Goal: Information Seeking & Learning: Learn about a topic

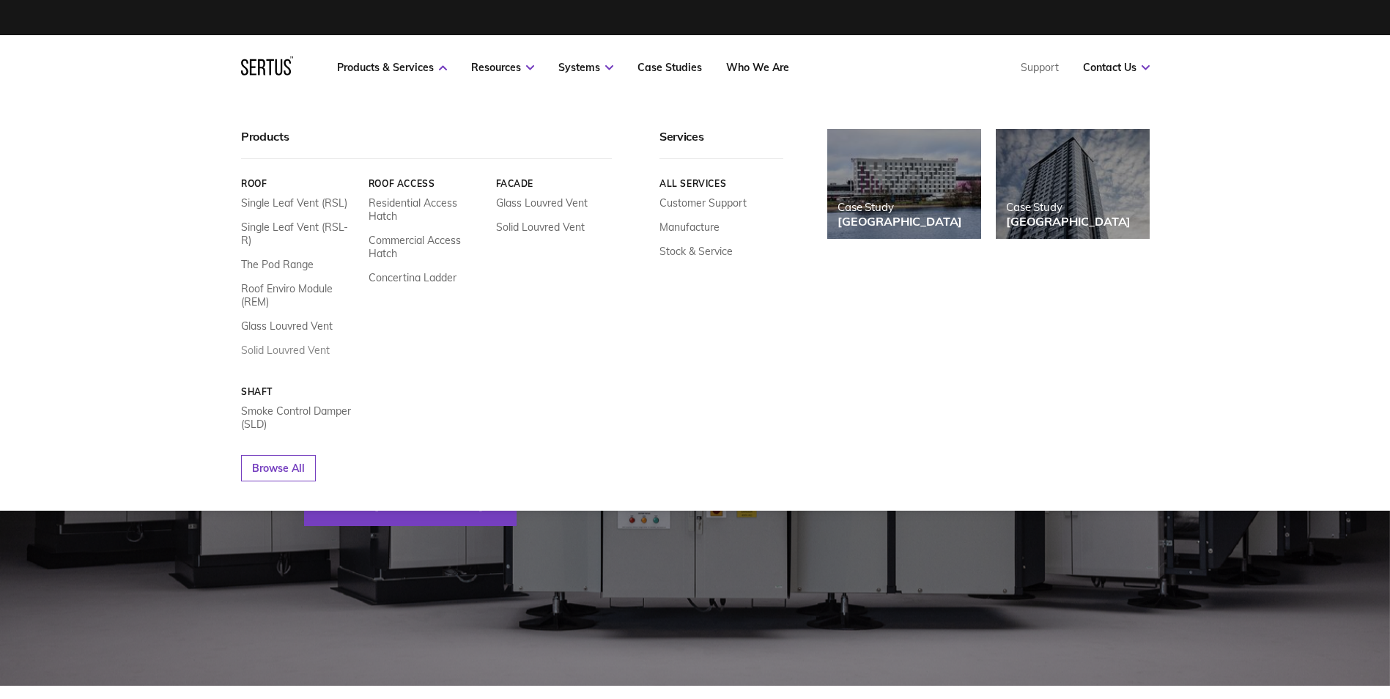
click at [294, 344] on link "Solid Louvred Vent" at bounding box center [285, 350] width 89 height 13
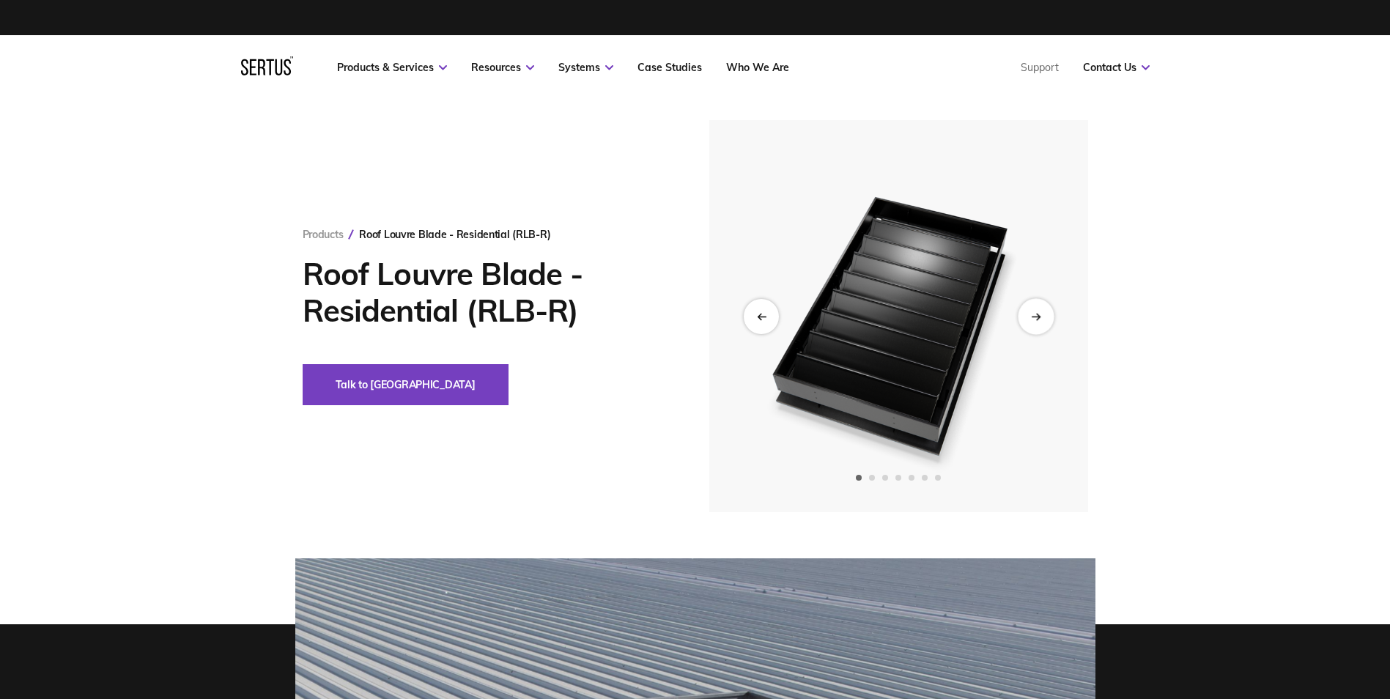
click at [1031, 316] on icon "Next slide" at bounding box center [1036, 316] width 10 height 8
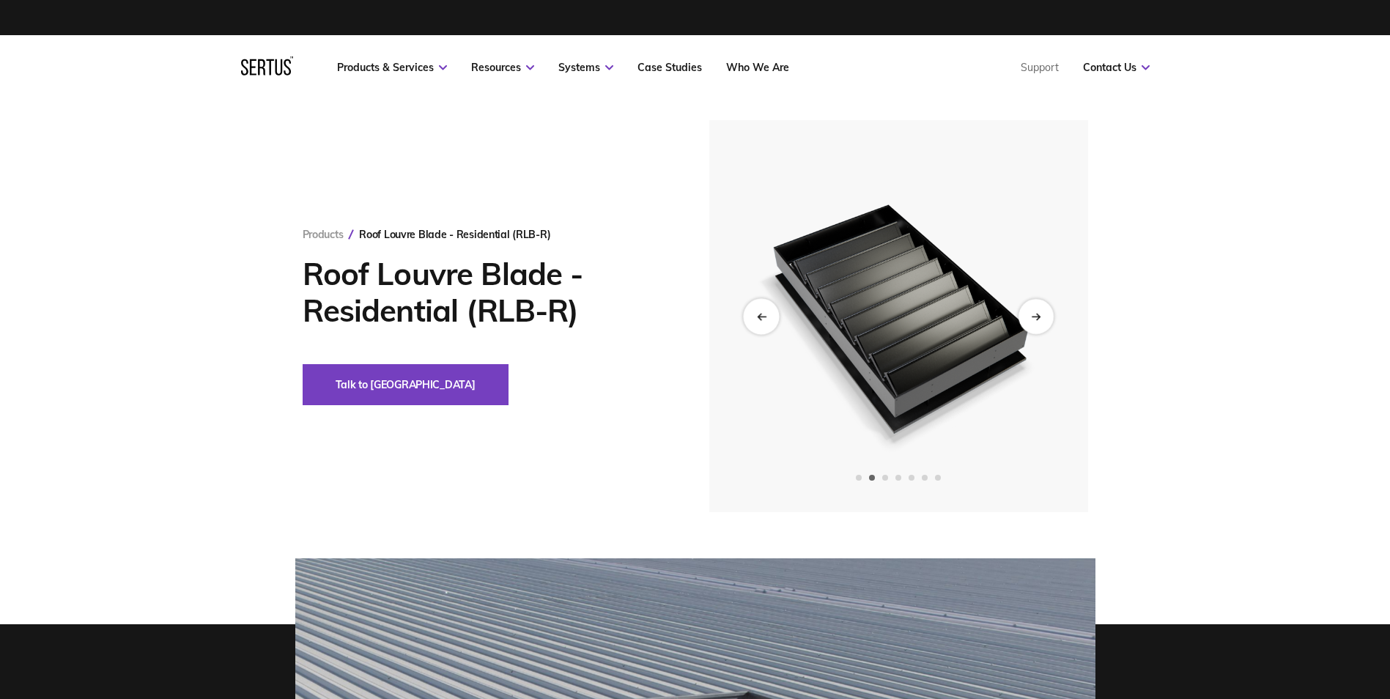
click at [754, 322] on div "Previous slide" at bounding box center [761, 316] width 36 height 36
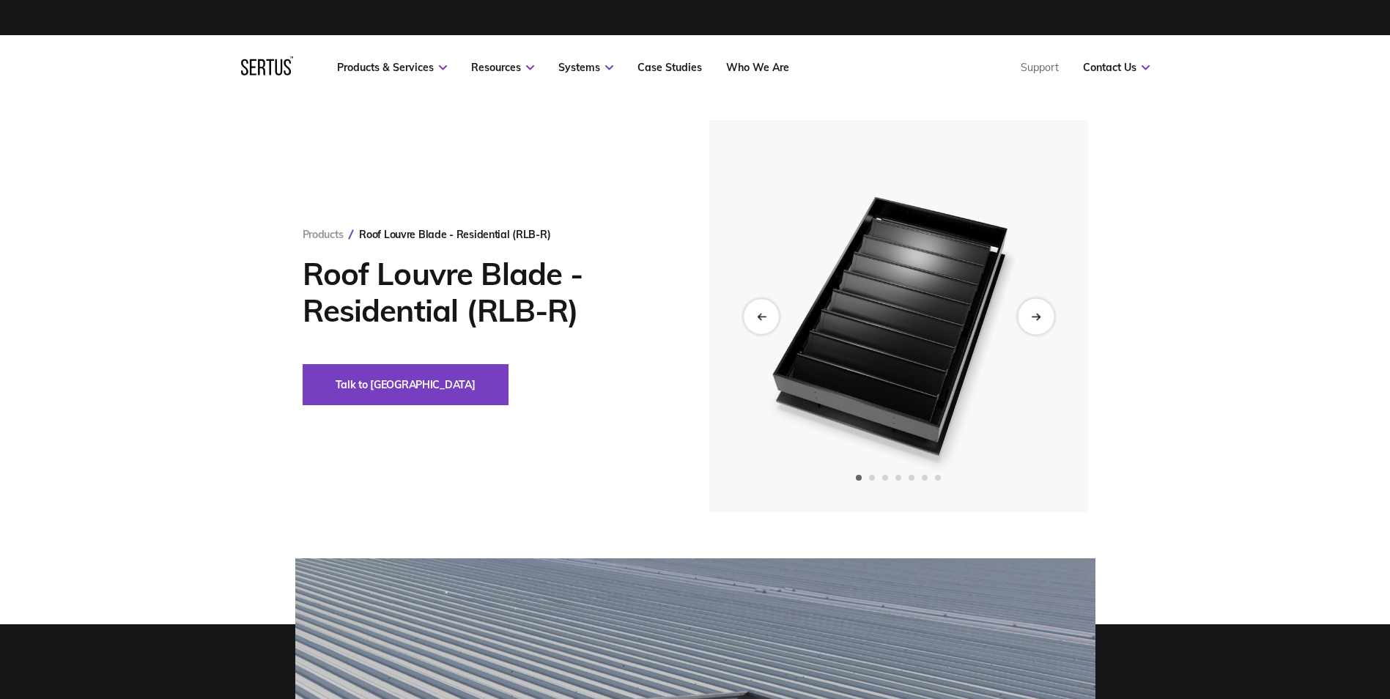
click at [1026, 311] on div "Next slide" at bounding box center [1036, 316] width 36 height 36
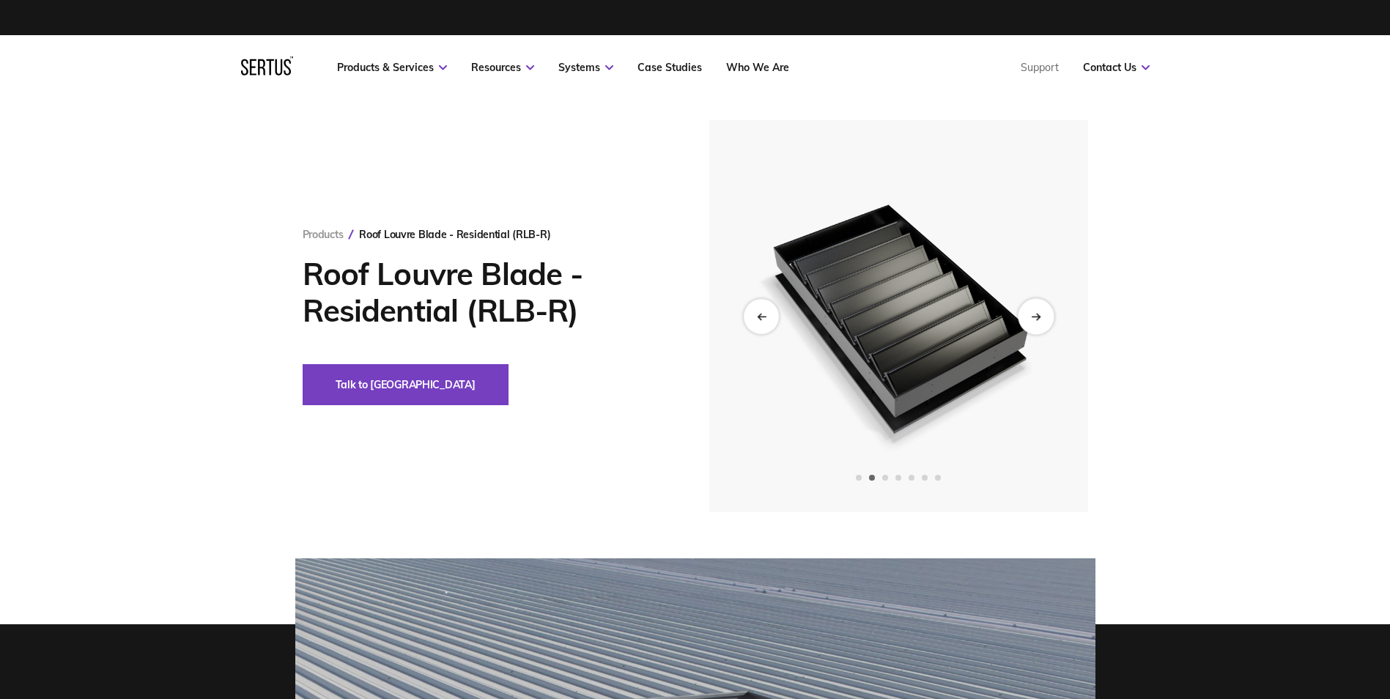
click at [1026, 311] on div "Next slide" at bounding box center [1036, 316] width 36 height 36
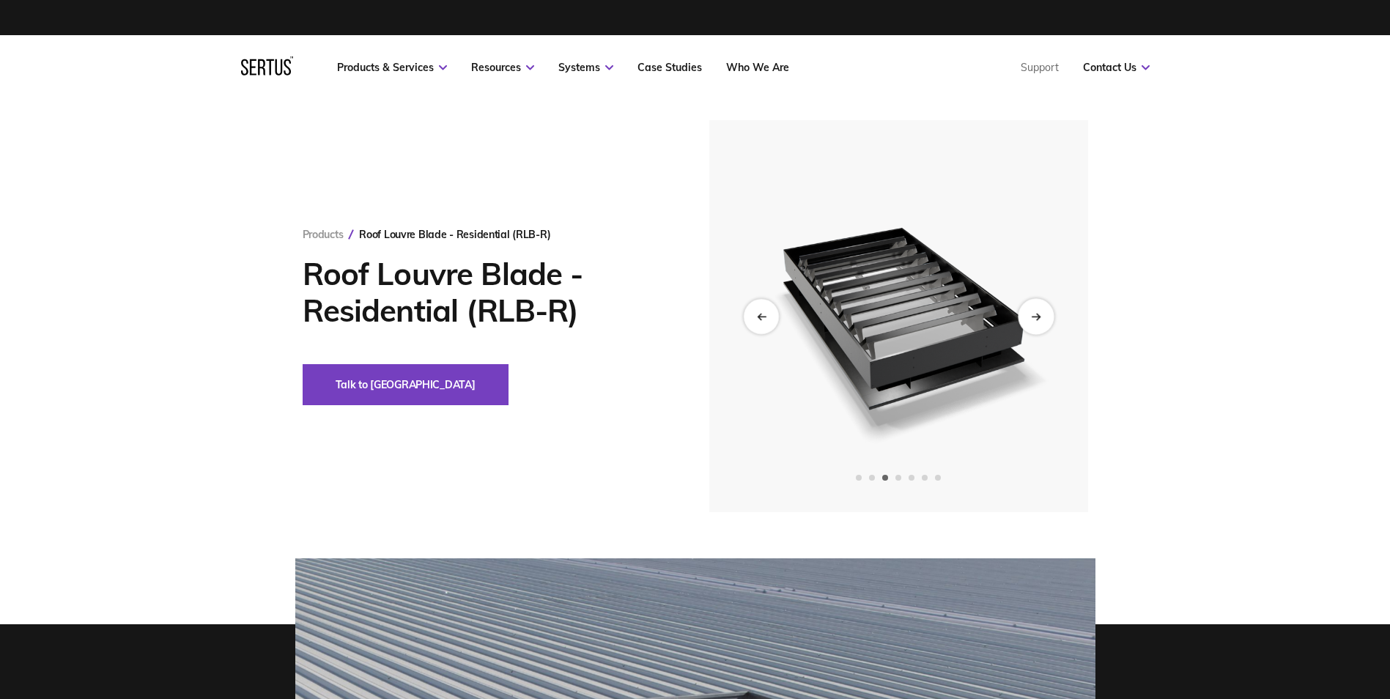
click at [1026, 311] on div "Next slide" at bounding box center [1036, 316] width 36 height 36
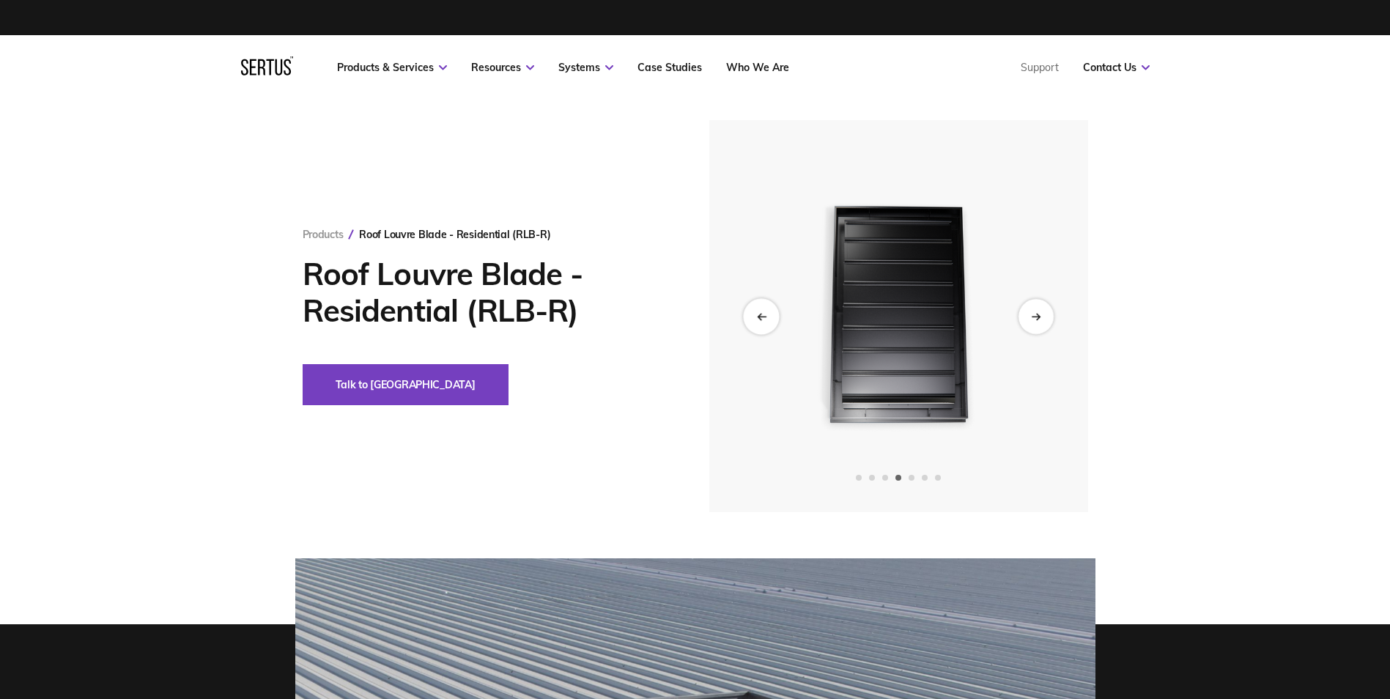
click at [754, 317] on div "Previous slide" at bounding box center [761, 316] width 36 height 36
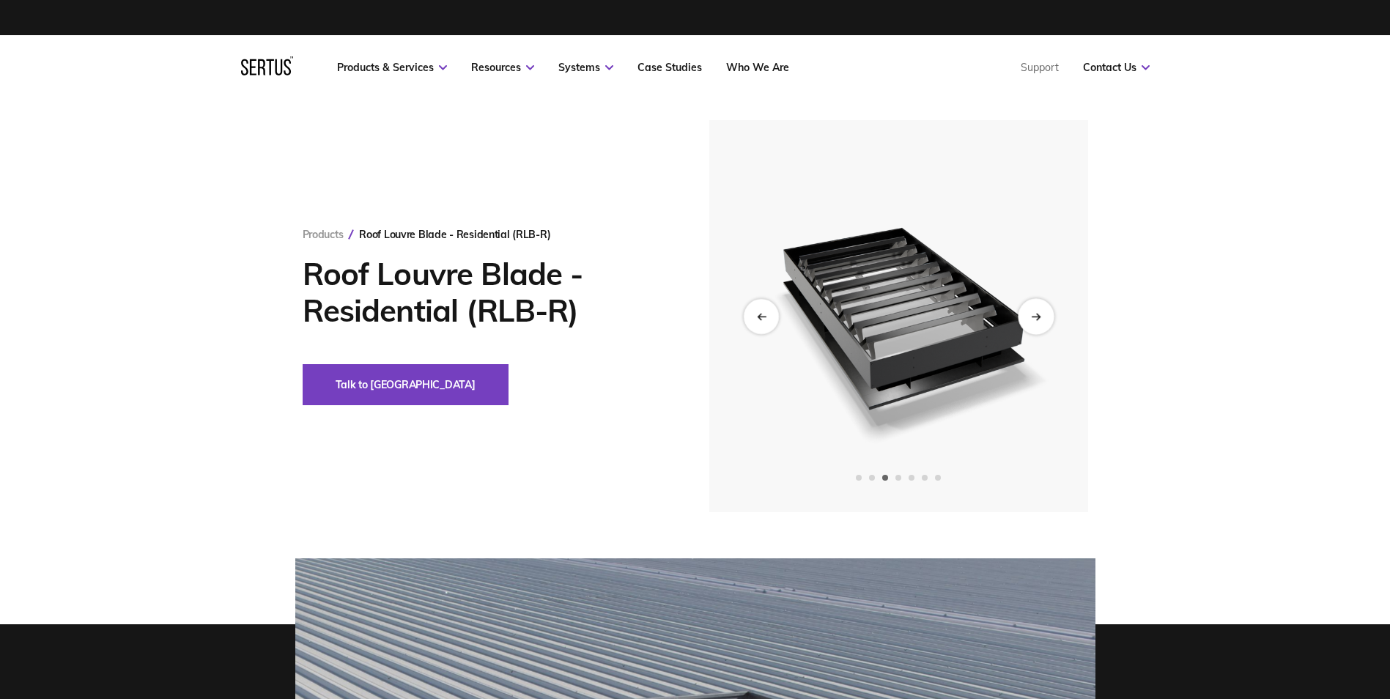
click at [1051, 314] on div "Next slide" at bounding box center [1036, 316] width 36 height 36
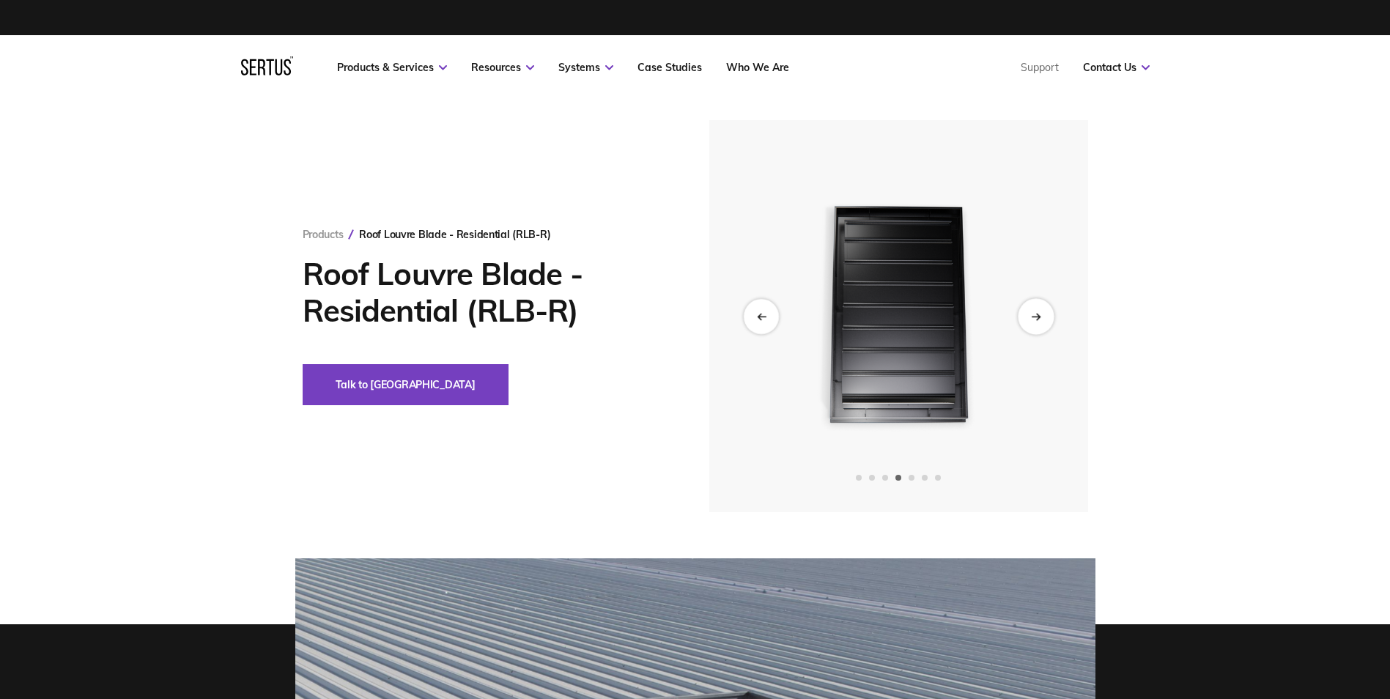
click at [1041, 323] on div "Next slide" at bounding box center [1036, 316] width 36 height 36
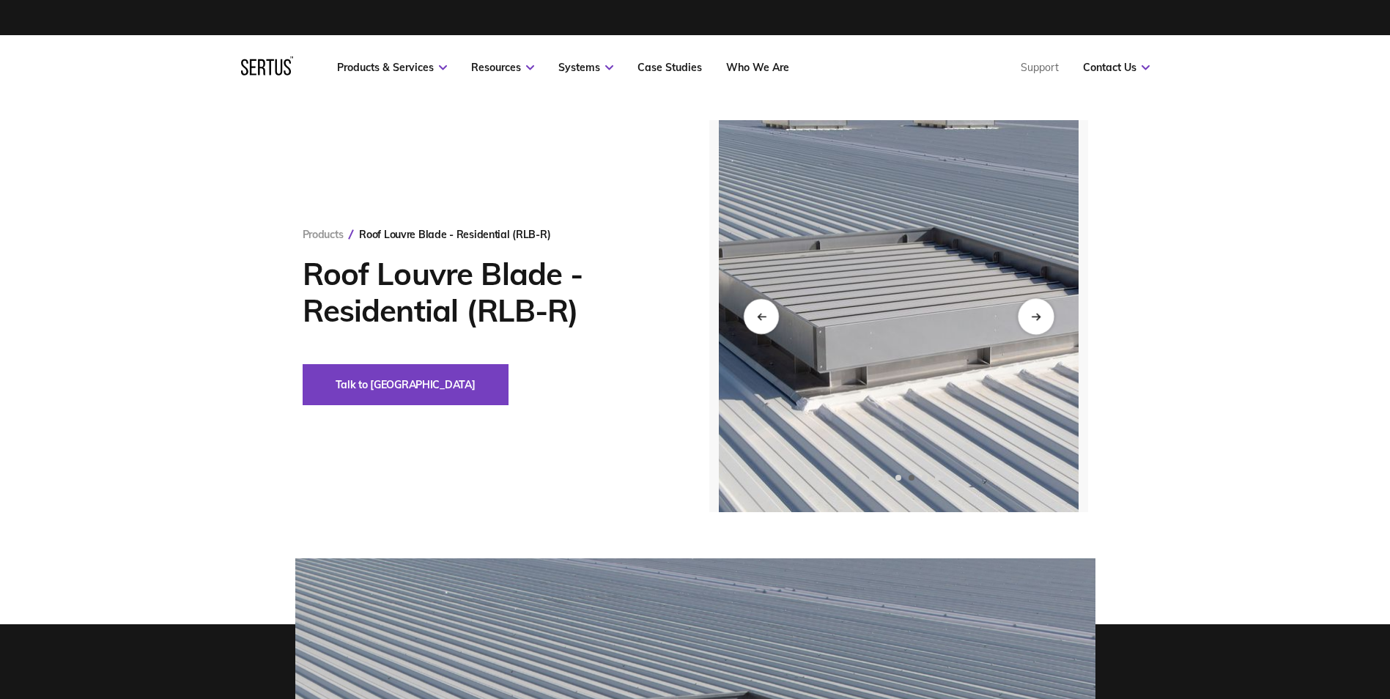
click at [1030, 314] on div "Next slide" at bounding box center [1036, 316] width 36 height 36
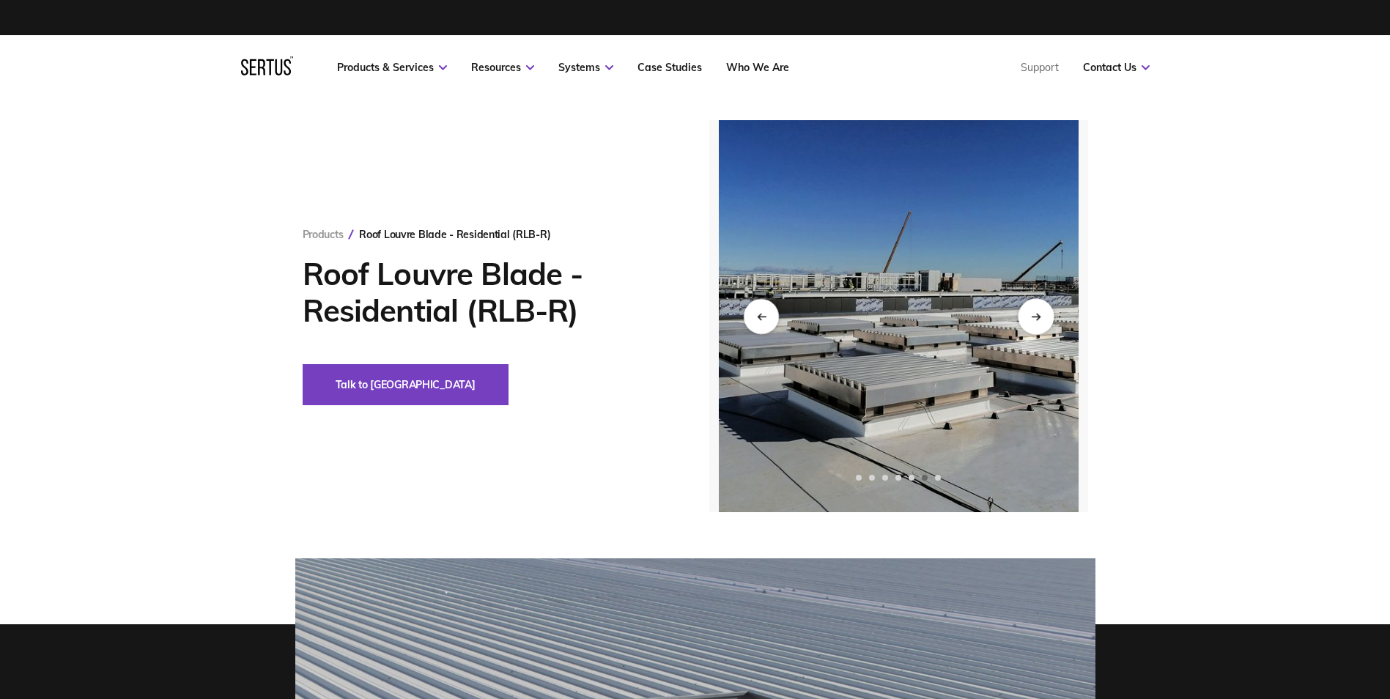
click at [1030, 314] on div "Next slide" at bounding box center [1036, 316] width 36 height 36
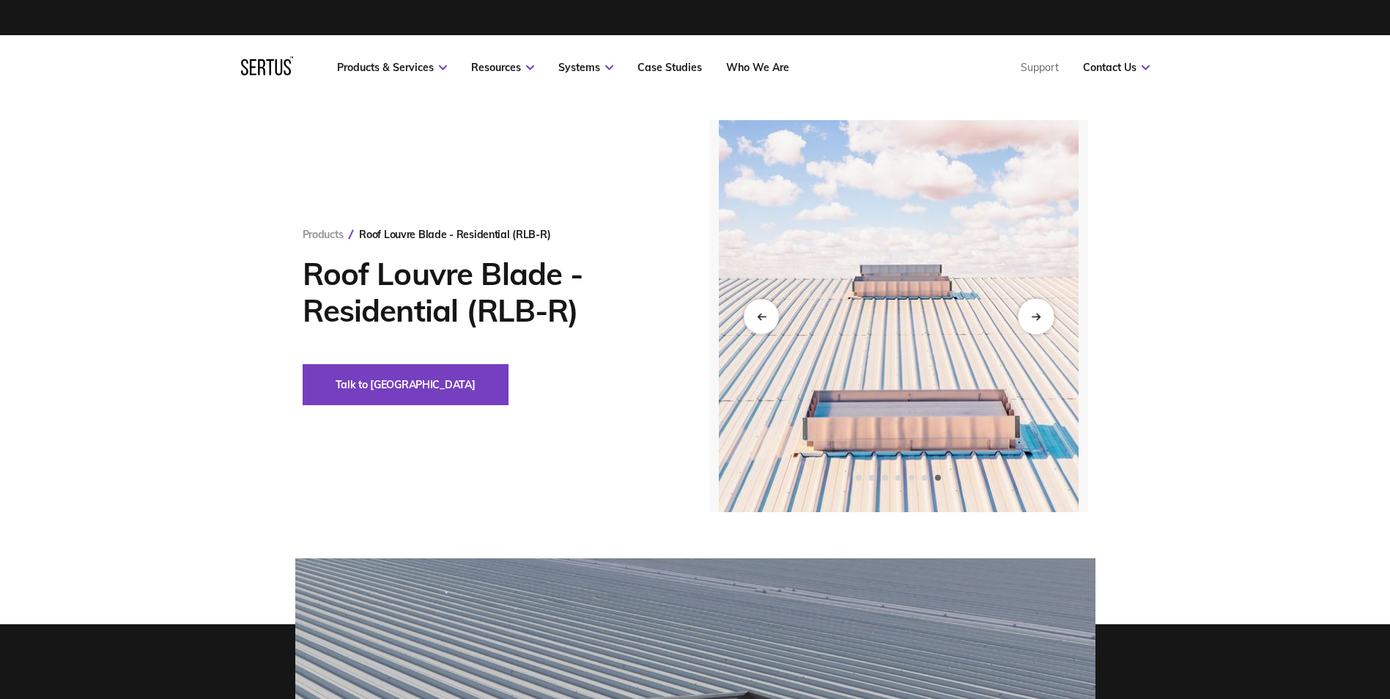
click at [1029, 314] on div "Next slide" at bounding box center [1036, 316] width 36 height 36
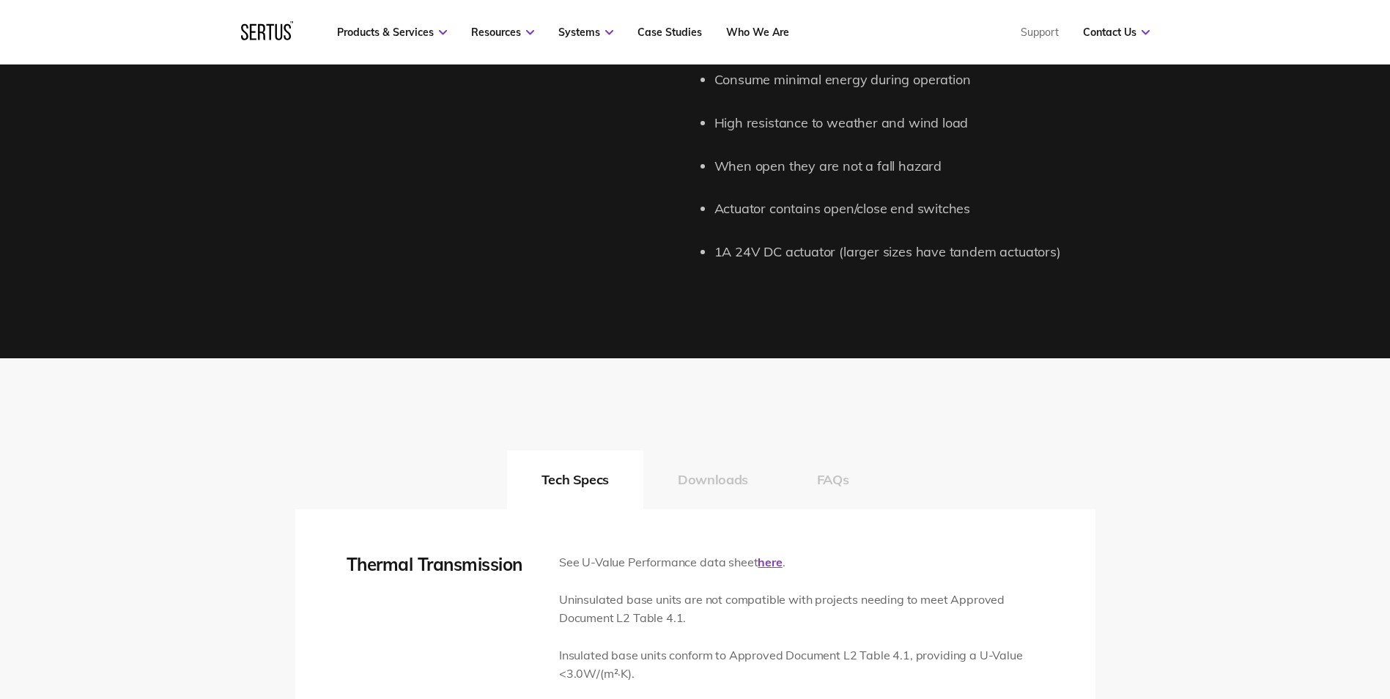
scroll to position [2052, 0]
